Goal: Task Accomplishment & Management: Manage account settings

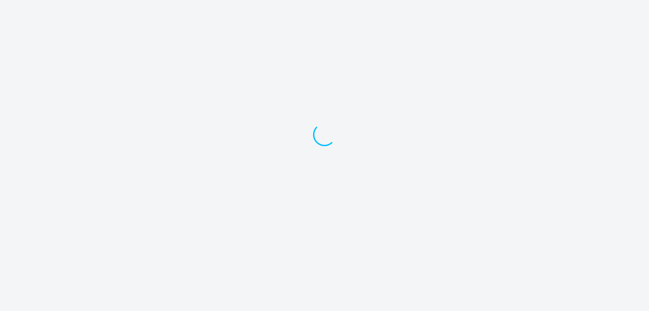
select select "30"
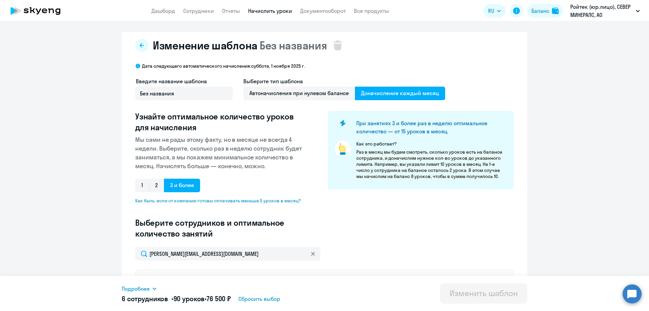
select select "10"
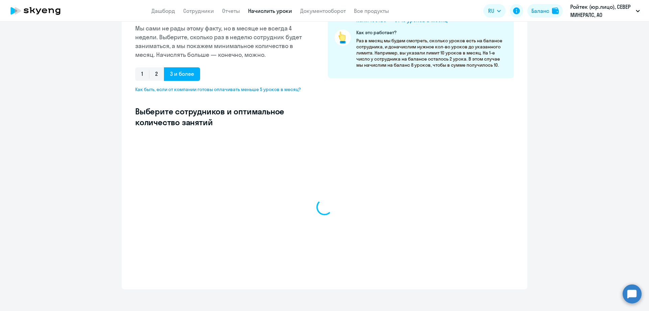
scroll to position [117, 0]
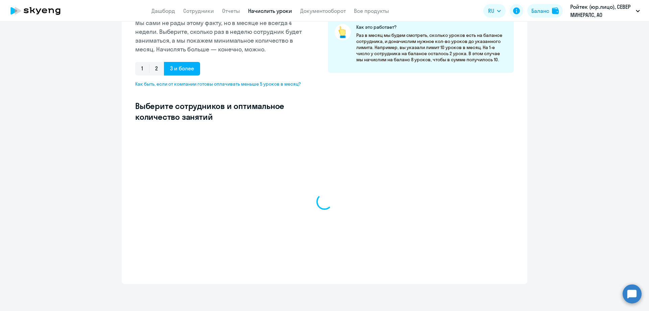
select select "10"
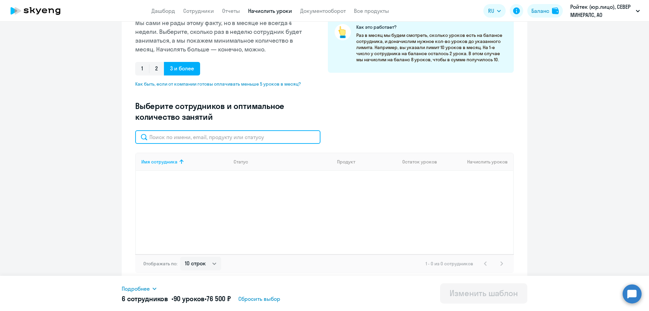
click at [174, 138] on input "text" at bounding box center [227, 137] width 185 height 14
paste input "[PERSON_NAME][EMAIL_ADDRESS][DOMAIN_NAME]"
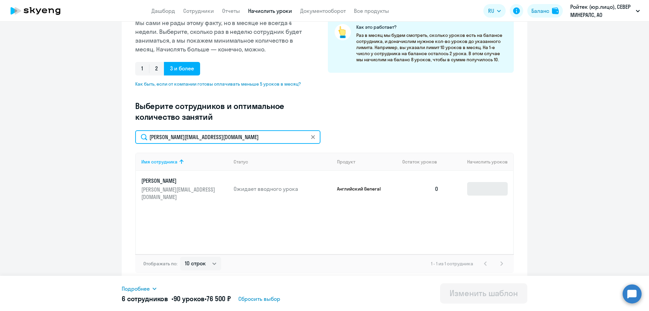
type input "[PERSON_NAME][EMAIL_ADDRESS][DOMAIN_NAME]"
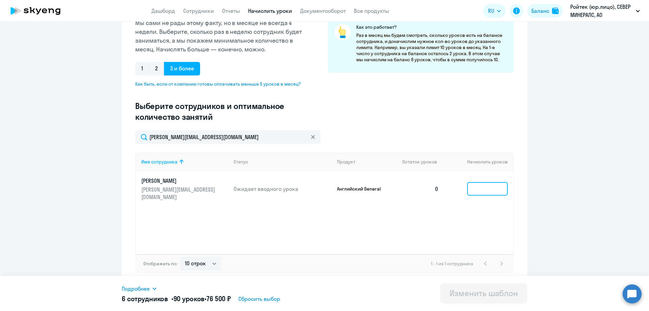
click at [479, 185] on input at bounding box center [488, 189] width 41 height 14
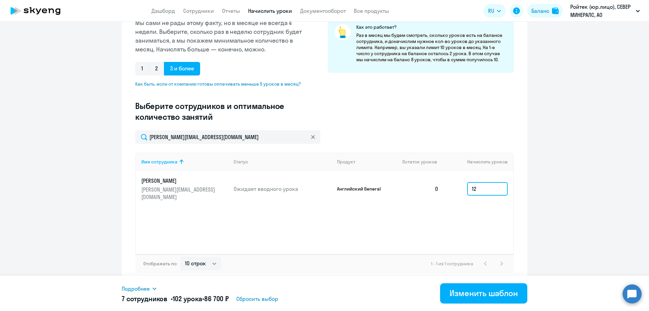
type input "1"
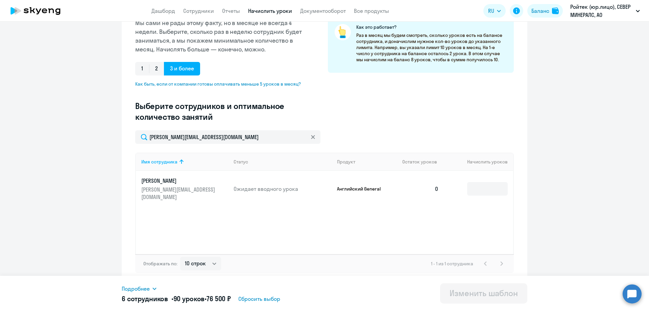
click at [154, 290] on icon at bounding box center [154, 288] width 5 height 5
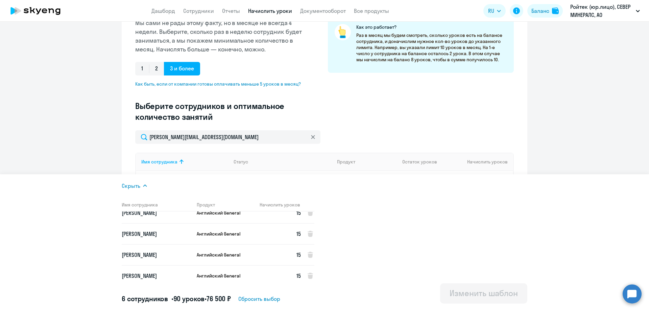
scroll to position [0, 0]
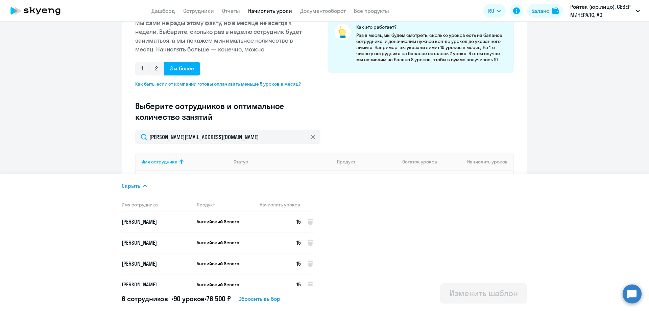
click at [374, 127] on div "Введите название шаблона Без названия Выберите тип шаблона Автоначисления при н…" at bounding box center [324, 45] width 379 height 170
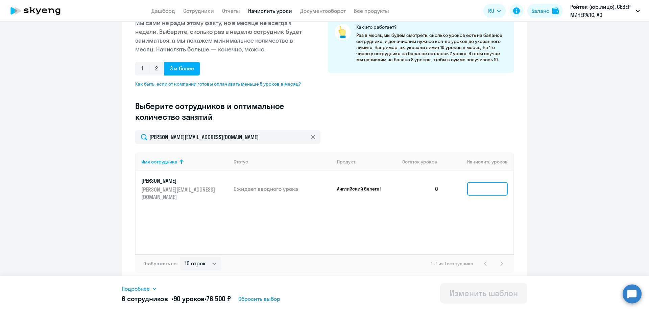
click at [469, 183] on input at bounding box center [488, 189] width 41 height 14
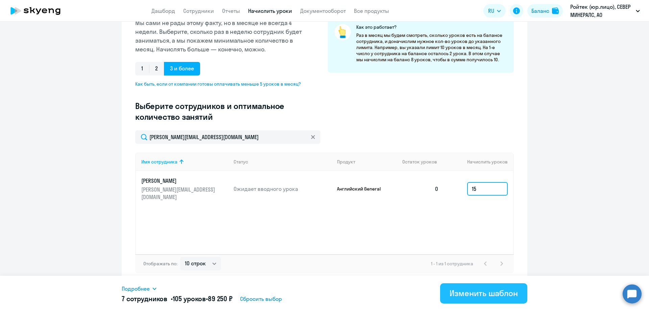
type input "15"
click at [464, 297] on div "Изменить шаблон" at bounding box center [484, 293] width 68 height 11
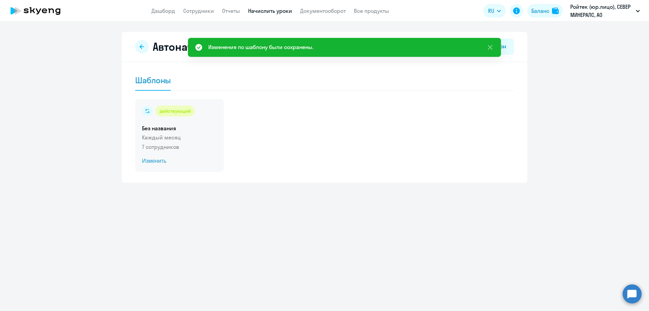
click at [191, 150] on p "7 сотрудников" at bounding box center [179, 147] width 75 height 8
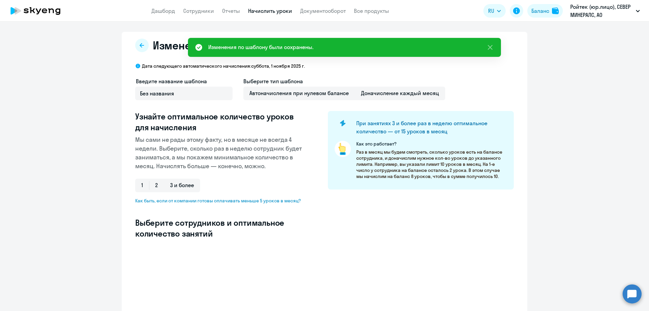
select select "10"
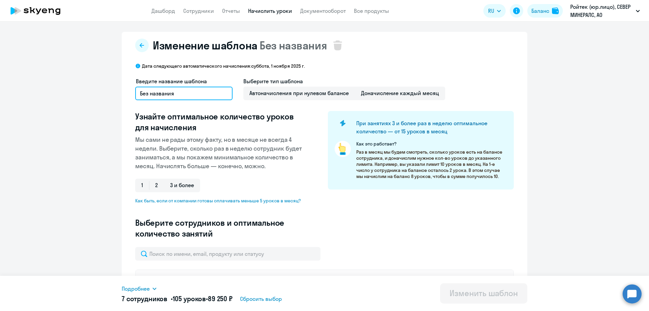
drag, startPoint x: 178, startPoint y: 91, endPoint x: 227, endPoint y: 113, distance: 54.4
click at [91, 92] on ng-component "Изменение шаблона Без названия Дата следующего автоматического начисления: субб…" at bounding box center [324, 300] width 649 height 537
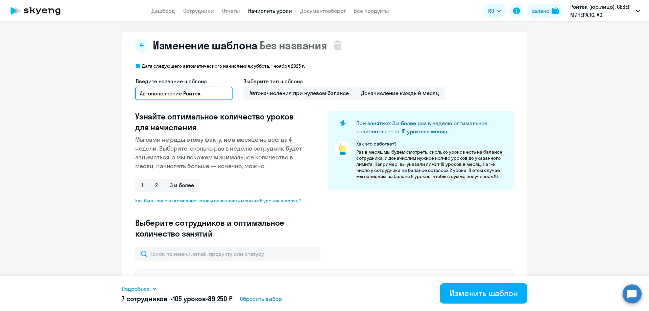
type input "Автопополнение Ройтек"
click at [488, 304] on div "Подробнее Имя сотрудника Продукт Начислить уроков Дементьева Екатерина Игоревна…" at bounding box center [325, 293] width 406 height 35
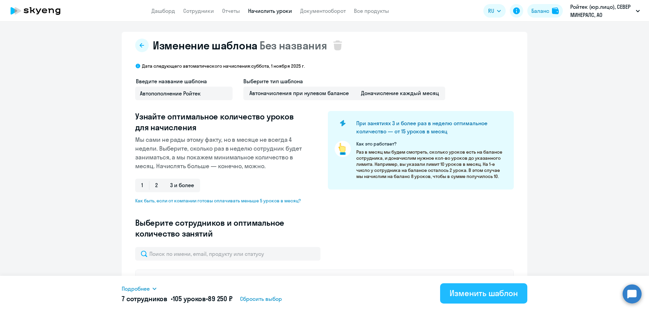
click at [471, 301] on button "Изменить шаблон" at bounding box center [483, 293] width 87 height 20
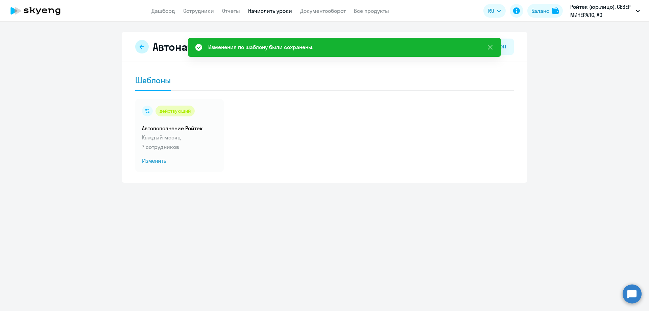
click at [140, 49] on icon at bounding box center [141, 46] width 5 height 5
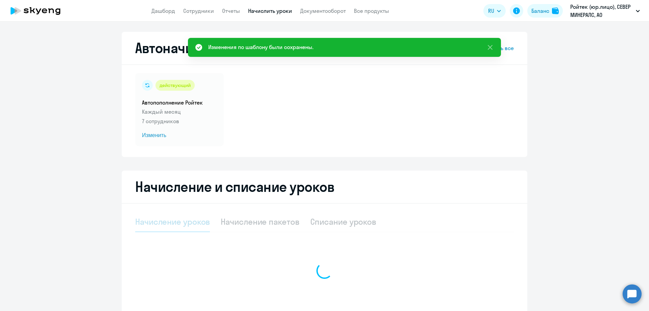
select select "10"
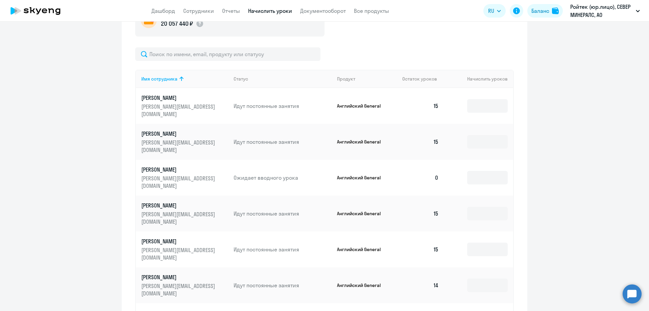
scroll to position [270, 0]
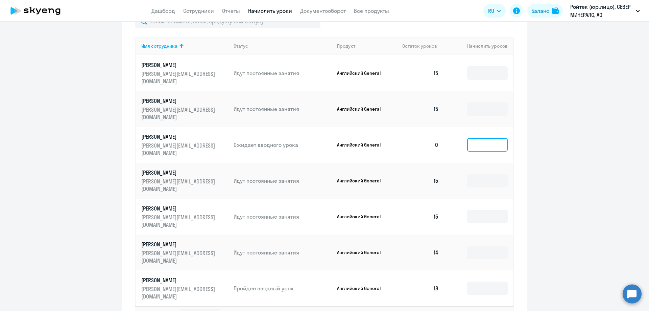
click at [478, 138] on input at bounding box center [488, 145] width 41 height 14
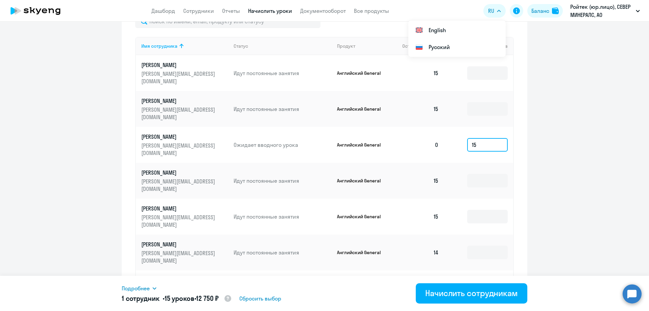
type input "15"
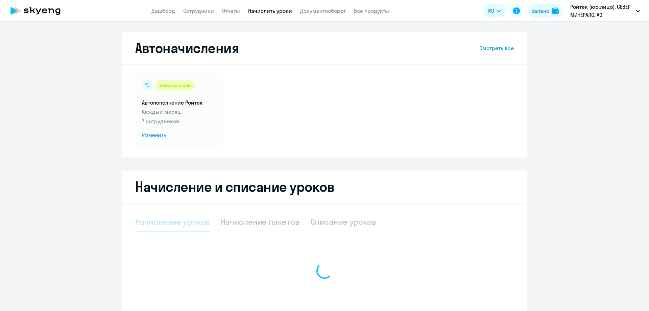
select select "10"
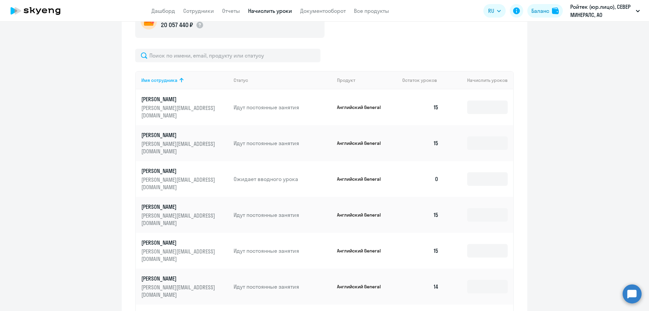
scroll to position [237, 0]
click at [472, 171] on input at bounding box center [488, 178] width 41 height 14
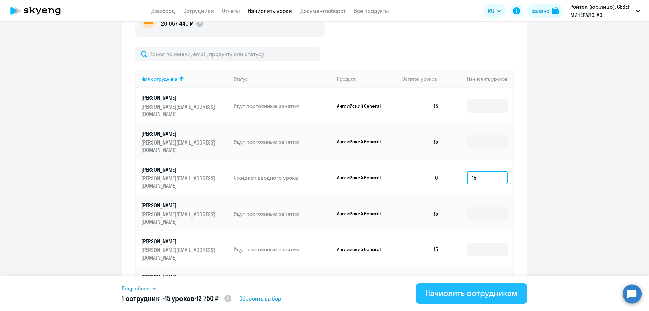
type input "15"
click at [446, 297] on div "Начислить сотрудникам" at bounding box center [472, 293] width 93 height 11
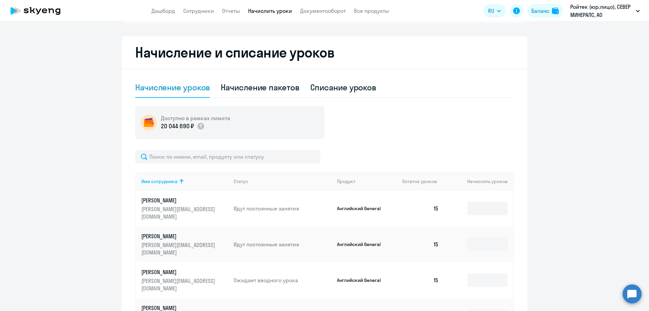
scroll to position [0, 0]
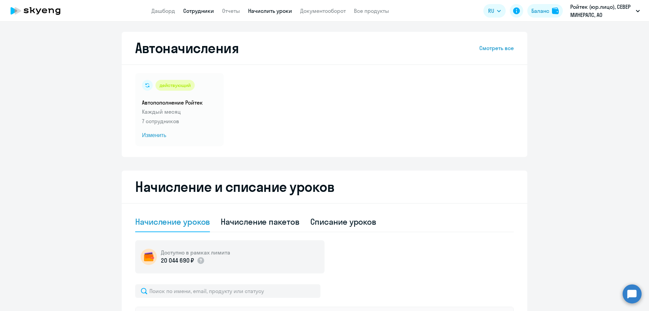
click at [194, 13] on link "Сотрудники" at bounding box center [198, 10] width 31 height 7
select select "30"
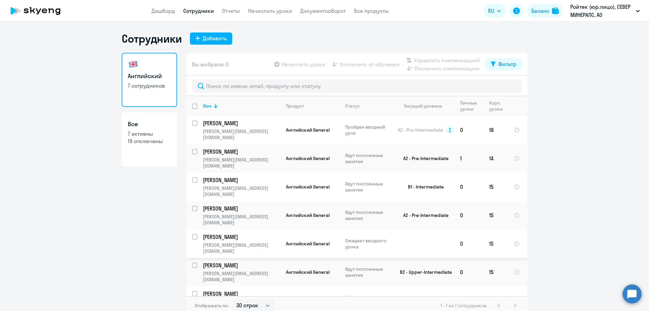
click at [430, 229] on td at bounding box center [423, 243] width 63 height 28
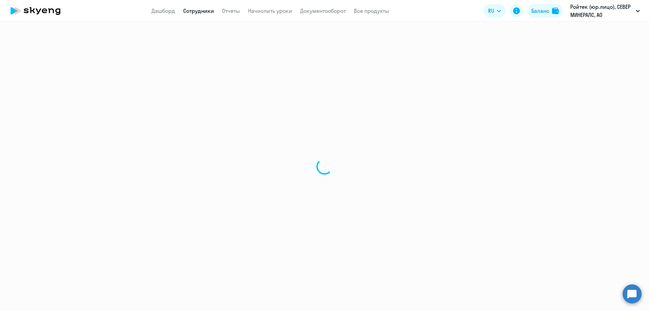
select select "english"
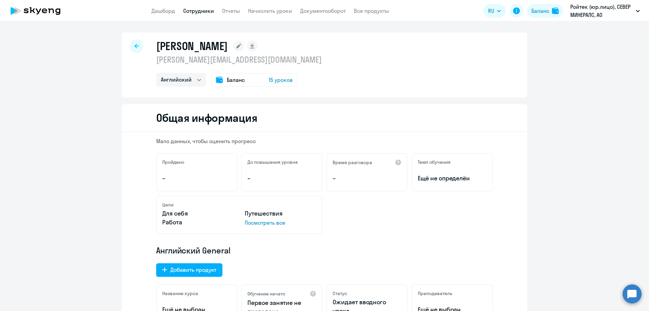
click at [137, 42] on div at bounding box center [137, 46] width 14 height 14
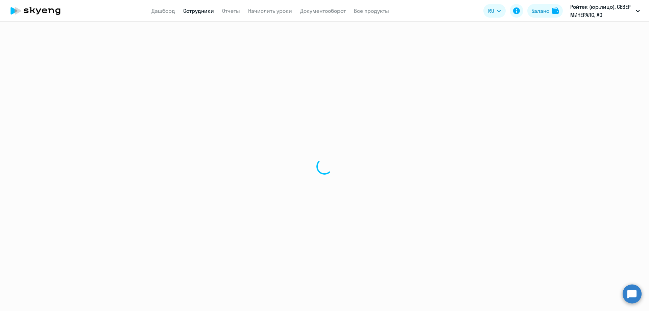
select select "30"
